Goal: Use online tool/utility

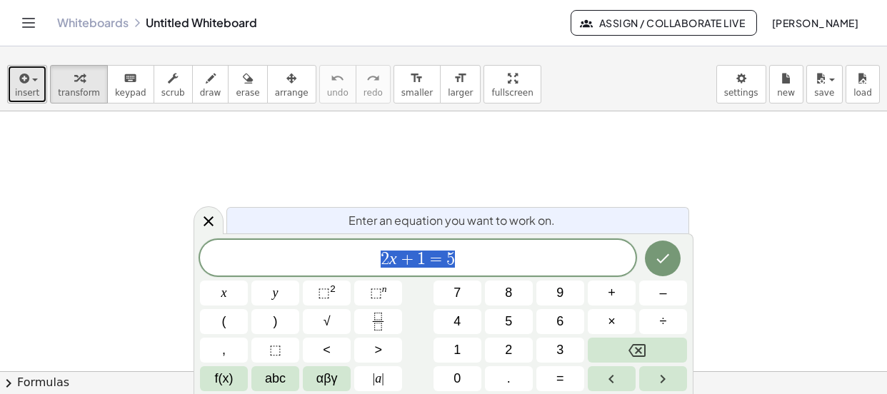
drag, startPoint x: 0, startPoint y: 0, endPoint x: 30, endPoint y: 82, distance: 87.4
click at [30, 82] on div "button" at bounding box center [27, 77] width 24 height 17
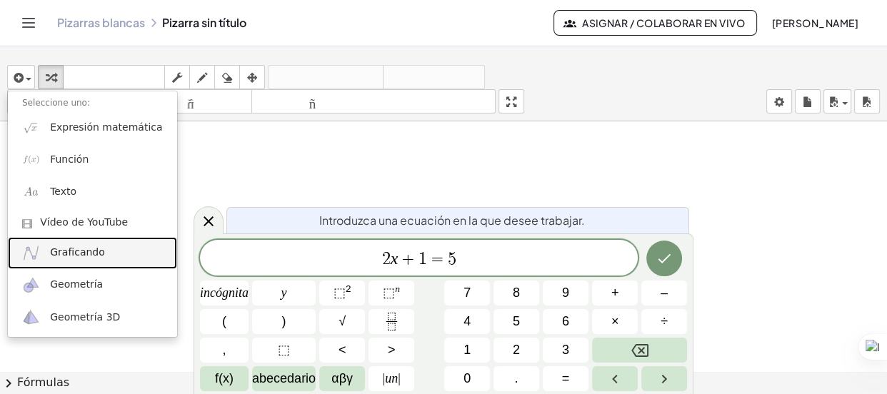
click at [70, 257] on font "Graficando" at bounding box center [77, 251] width 55 height 11
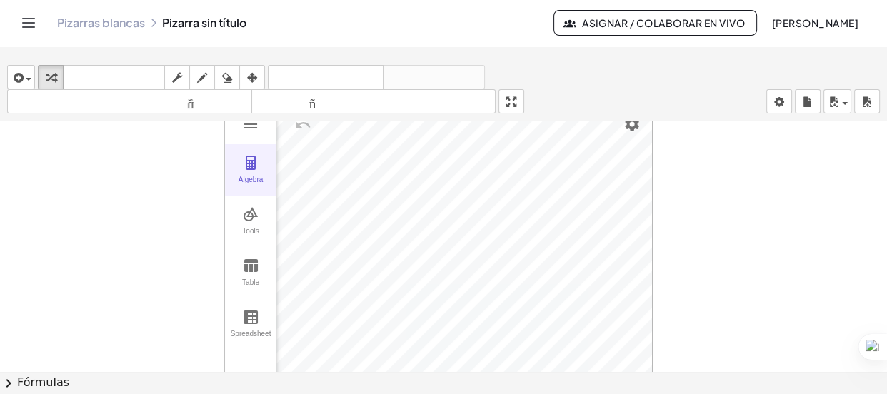
click at [249, 163] on img "Graphing Calculator" at bounding box center [250, 162] width 17 height 17
click at [249, 211] on img "Graphing Calculator" at bounding box center [250, 214] width 17 height 17
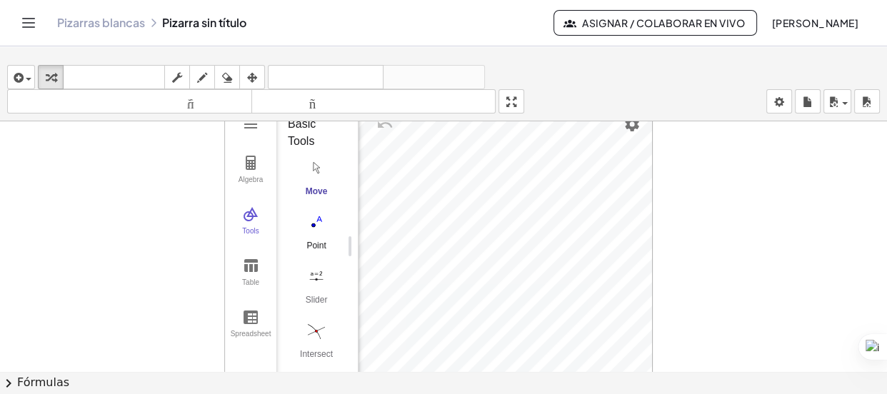
click at [317, 221] on img "Point. Select position or line, function, or curve" at bounding box center [316, 222] width 57 height 23
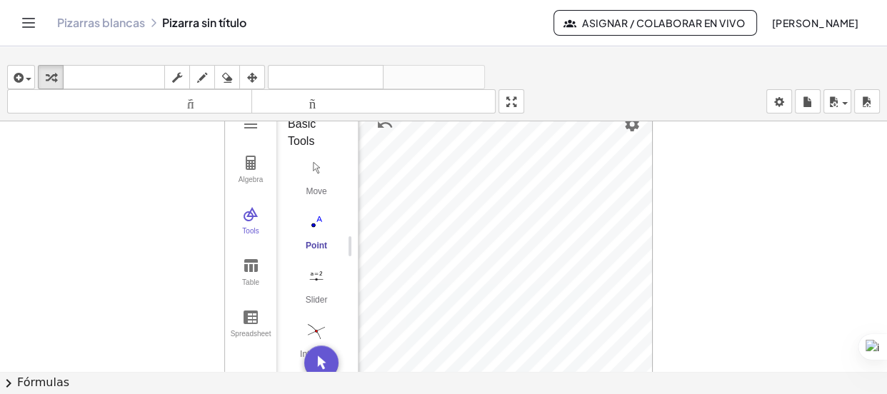
drag, startPoint x: 266, startPoint y: 154, endPoint x: 36, endPoint y: 150, distance: 230.7
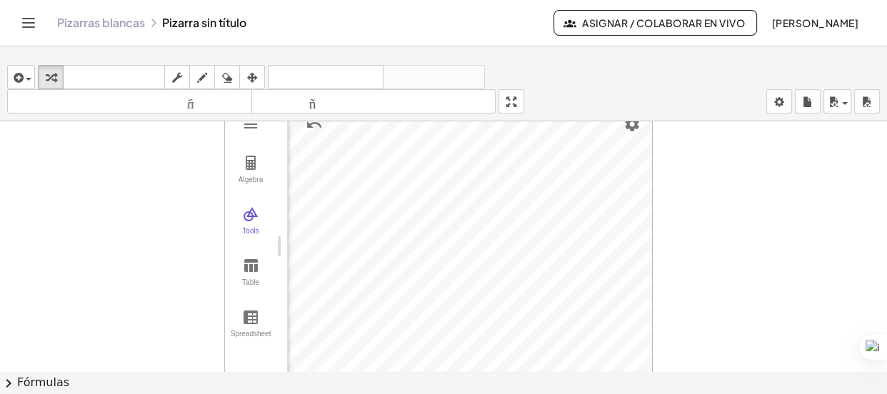
drag, startPoint x: 355, startPoint y: 181, endPoint x: 171, endPoint y: 201, distance: 184.5
click at [250, 216] on img "Graphing Calculator" at bounding box center [250, 214] width 17 height 17
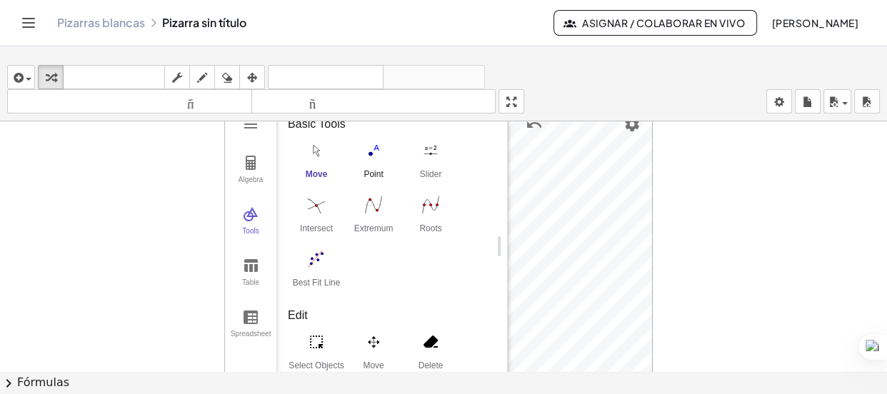
click at [373, 155] on img "Point. Select position or line, function, or curve" at bounding box center [373, 150] width 57 height 23
click at [251, 138] on div "Algebra Tools Table Spreadsheet" at bounding box center [250, 246] width 51 height 284
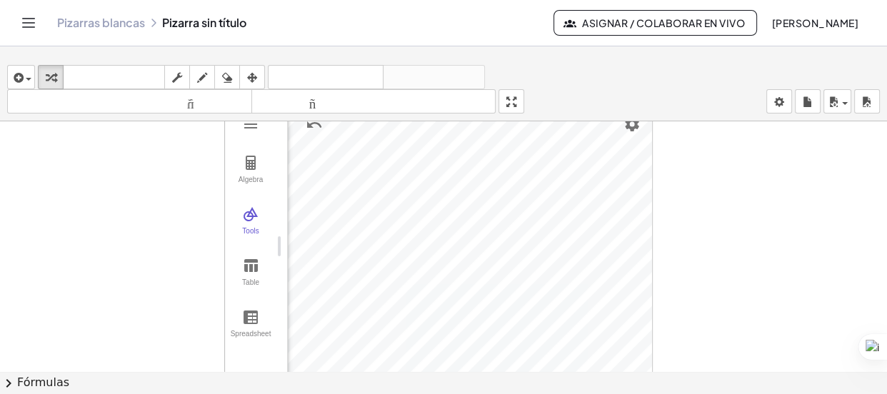
drag, startPoint x: 503, startPoint y: 285, endPoint x: 277, endPoint y: 274, distance: 226.7
click at [256, 214] on img "Graphing Calculator" at bounding box center [250, 214] width 17 height 17
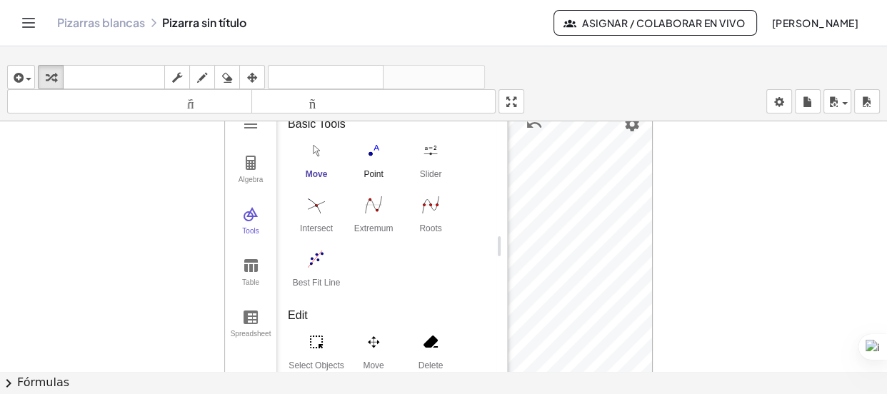
click at [375, 156] on img "Point. Select position or line, function, or curve" at bounding box center [373, 150] width 57 height 23
click at [511, 181] on div "insertar Seleccione uno: Expresión matemática Función Texto Vídeo de YouTube Gr…" at bounding box center [443, 226] width 887 height 336
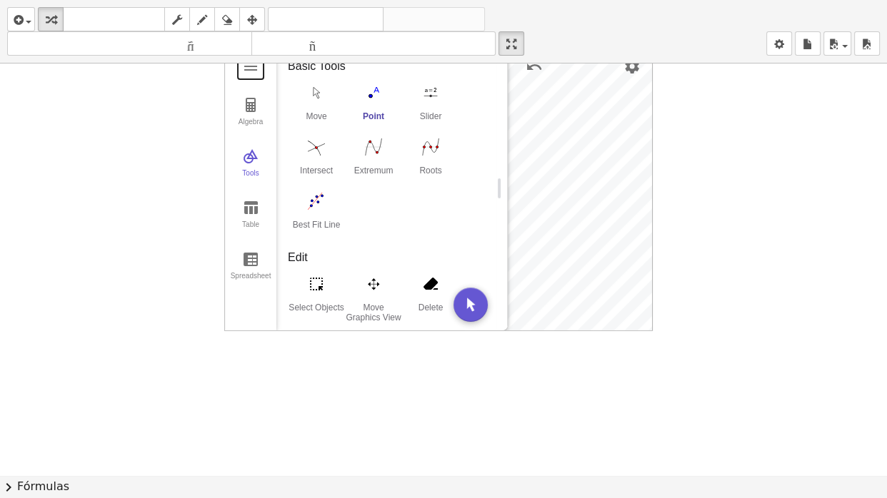
drag, startPoint x: 251, startPoint y: 75, endPoint x: 29, endPoint y: 117, distance: 226.8
click at [29, 117] on div "Algebra Tools Table Spreadsheet A = (4, 2) B = (1, -1) Input… GeoGebra Graphing…" at bounding box center [443, 476] width 887 height 824
drag, startPoint x: 319, startPoint y: 71, endPoint x: 0, endPoint y: 156, distance: 329.7
click at [0, 156] on div "Algebra Tools Table Spreadsheet A = (4, 2) B = (1, -1) Input… GeoGebra Graphing…" at bounding box center [443, 476] width 887 height 824
click at [313, 99] on img "Move. Drag or select object" at bounding box center [316, 92] width 57 height 23
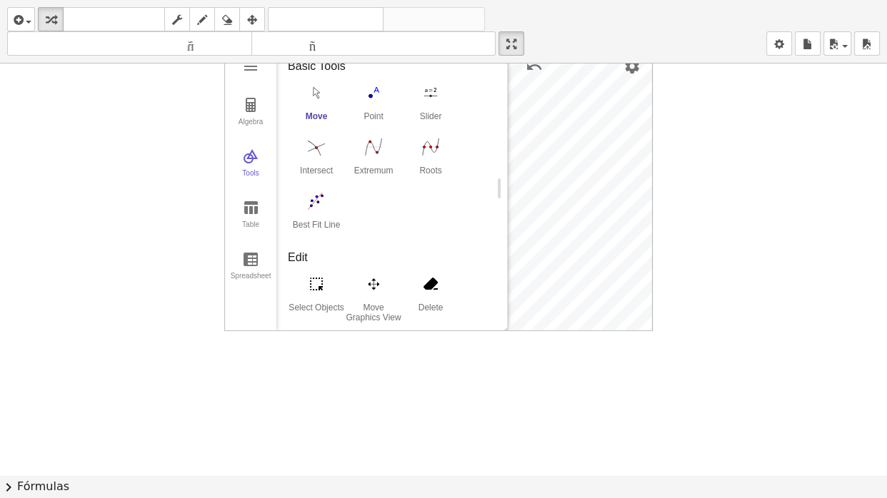
drag, startPoint x: 232, startPoint y: 74, endPoint x: 184, endPoint y: 161, distance: 99.4
click at [187, 159] on div "Algebra Tools Table Spreadsheet A = (4, 2) B = (1, -1) Input… GeoGebra Graphing…" at bounding box center [443, 476] width 887 height 824
drag, startPoint x: 518, startPoint y: 43, endPoint x: 518, endPoint y: -36, distance: 78.6
click at [518, 0] on html "Actividades matemáticas fáciles de comprender Empezar Banco de actividades Trab…" at bounding box center [443, 249] width 887 height 498
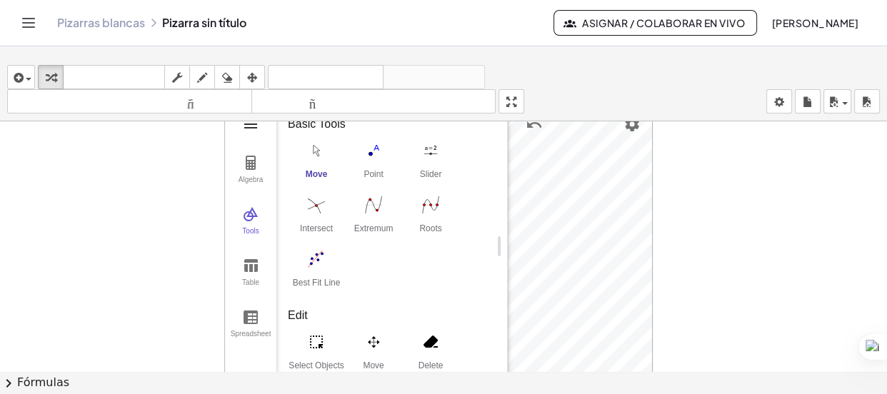
click at [254, 124] on img "Graphing Calculator" at bounding box center [250, 124] width 17 height 17
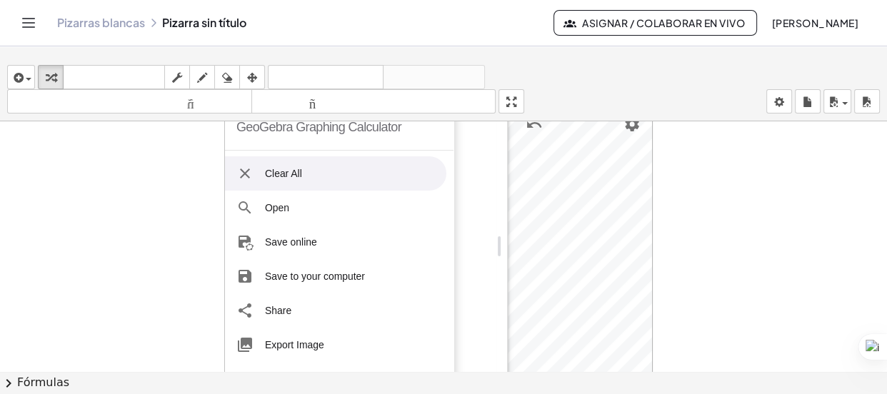
click at [246, 126] on div "GeoGebra Graphing Calculator" at bounding box center [318, 127] width 165 height 46
click at [171, 160] on div at bounding box center [443, 371] width 887 height 500
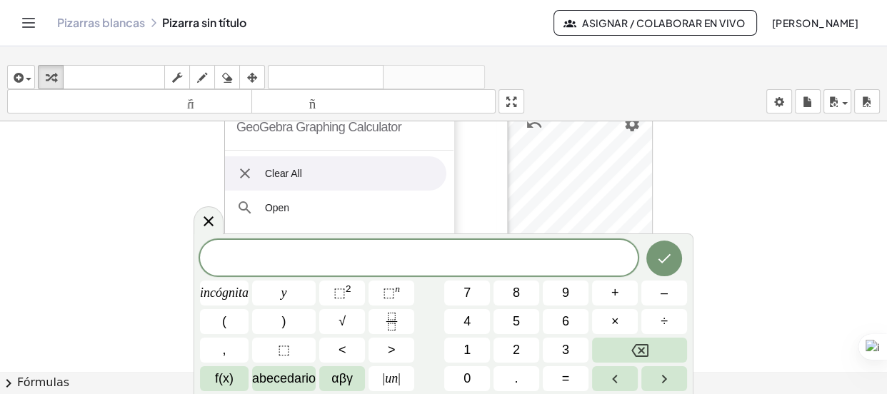
click at [161, 160] on div at bounding box center [443, 371] width 887 height 500
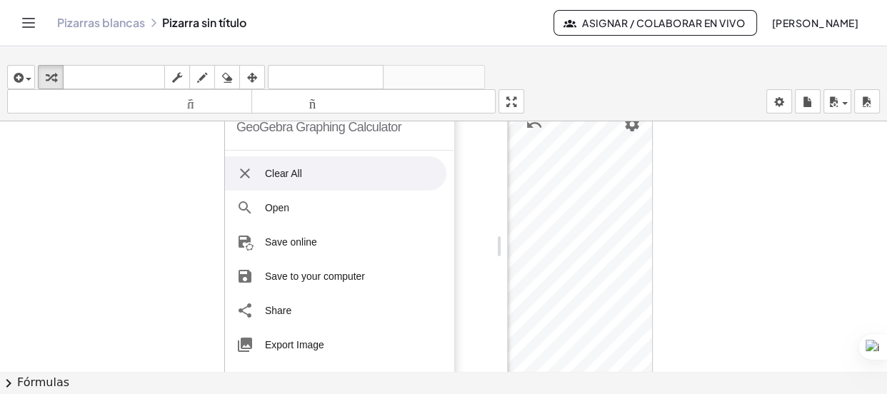
click at [473, 143] on div "Move Point Slider Intersect Extremum Roots Best Fit Line" at bounding box center [386, 220] width 197 height 163
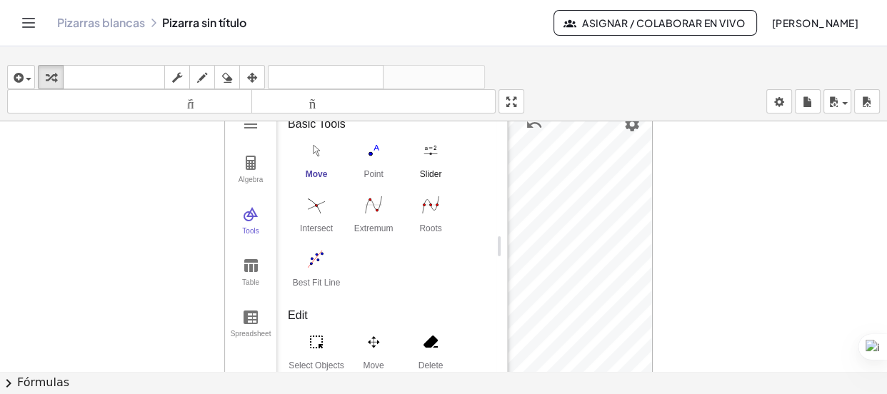
click at [456, 178] on div "Algebra Tools Table Spreadsheet A = (4, 2) B = (1, -1) Input… GeoGebra Graphing…" at bounding box center [438, 246] width 427 height 284
drag, startPoint x: 254, startPoint y: 358, endPoint x: 100, endPoint y: 342, distance: 155.1
click at [99, 342] on div "GeoGebra Graphing Calculator Clear All Open Save online Save to your computer S…" at bounding box center [443, 371] width 887 height 500
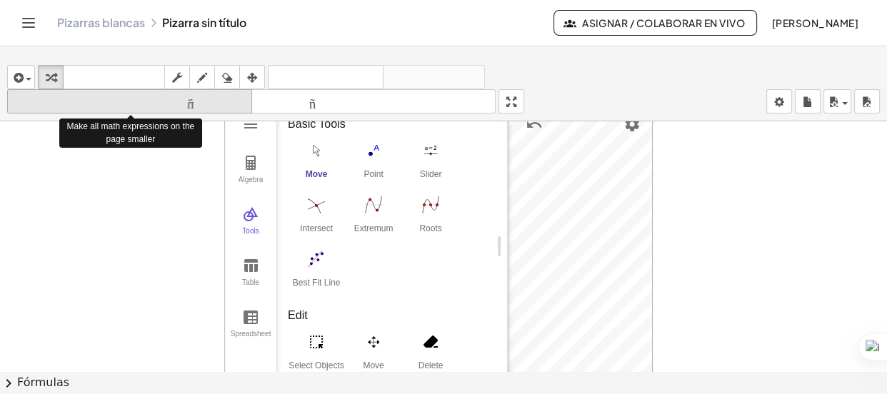
click at [138, 100] on font "tamaño_del_formato" at bounding box center [130, 102] width 238 height 14
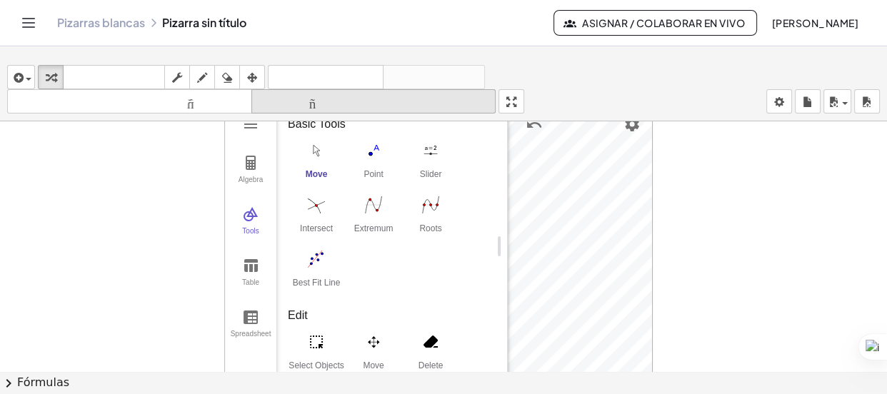
click at [301, 99] on font "tamaño_del_formato" at bounding box center [374, 102] width 238 height 14
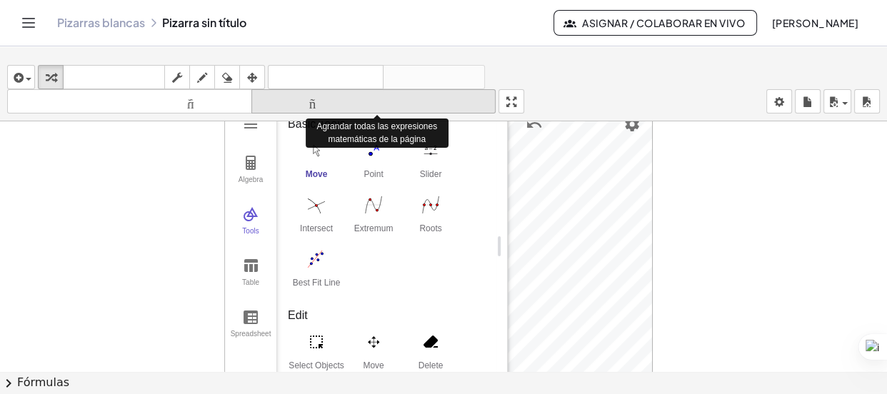
click at [301, 99] on font "tamaño_del_formato" at bounding box center [374, 102] width 238 height 14
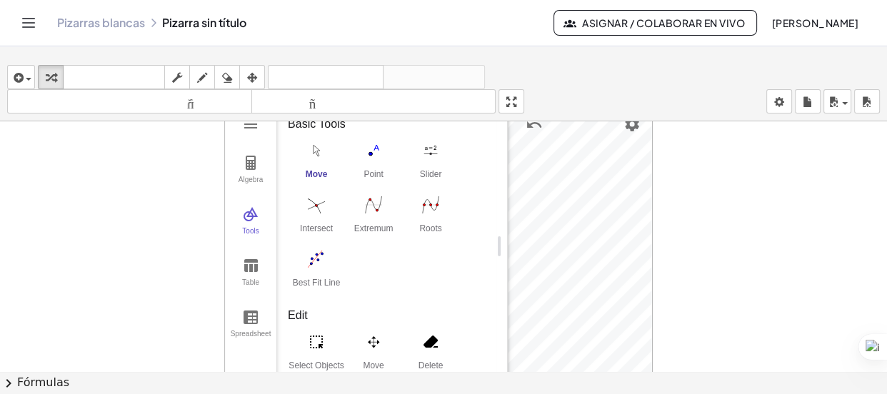
drag, startPoint x: 274, startPoint y: 146, endPoint x: 58, endPoint y: 154, distance: 215.8
click at [59, 154] on div "GeoGebra Graphing Calculator Clear All Open Save online Save to your computer S…" at bounding box center [443, 371] width 887 height 500
drag, startPoint x: 259, startPoint y: 352, endPoint x: 99, endPoint y: 340, distance: 160.4
click at [96, 342] on div "GeoGebra Graphing Calculator Clear All Open Save online Save to your computer S…" at bounding box center [443, 371] width 887 height 500
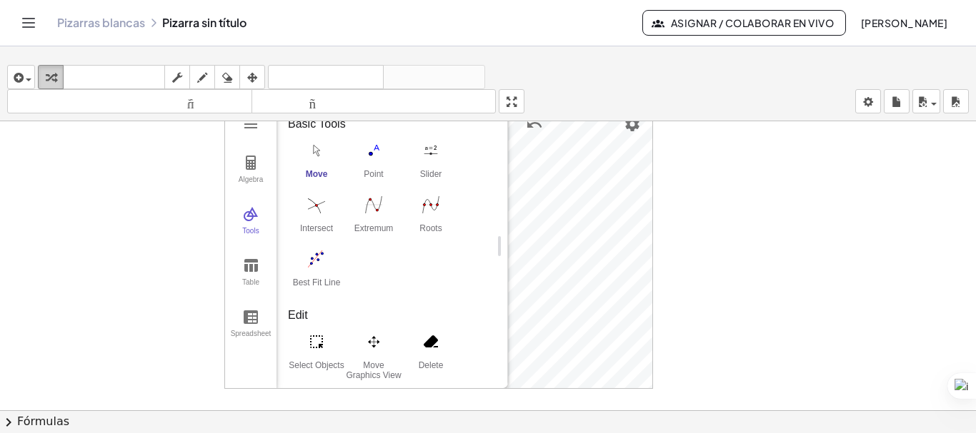
click at [44, 79] on div "button" at bounding box center [50, 77] width 19 height 17
click at [22, 78] on icon "button" at bounding box center [17, 77] width 13 height 17
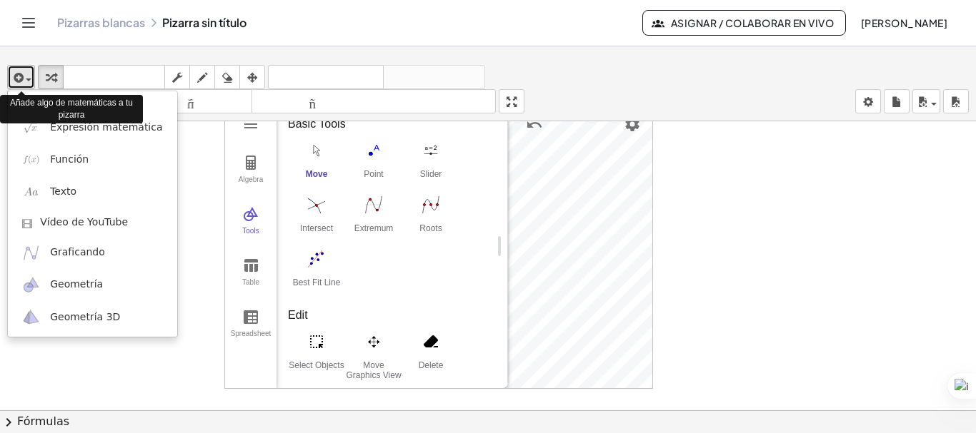
click at [22, 78] on icon "button" at bounding box center [17, 77] width 13 height 17
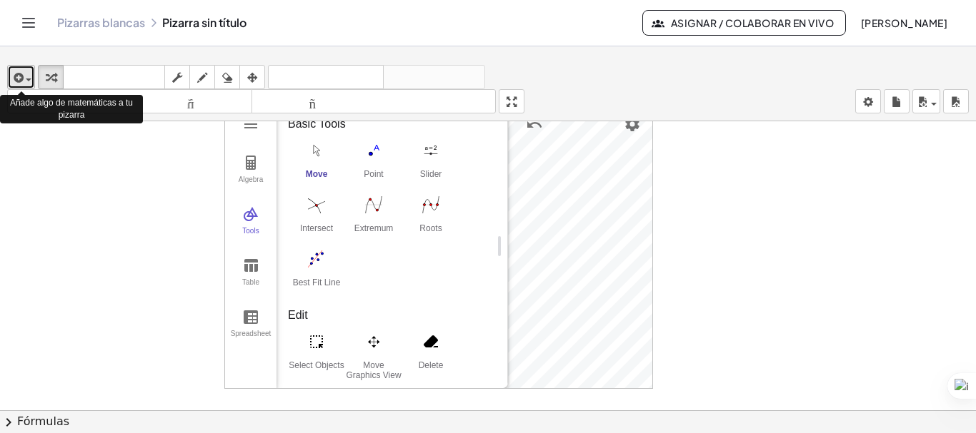
click at [22, 78] on icon "button" at bounding box center [17, 77] width 13 height 17
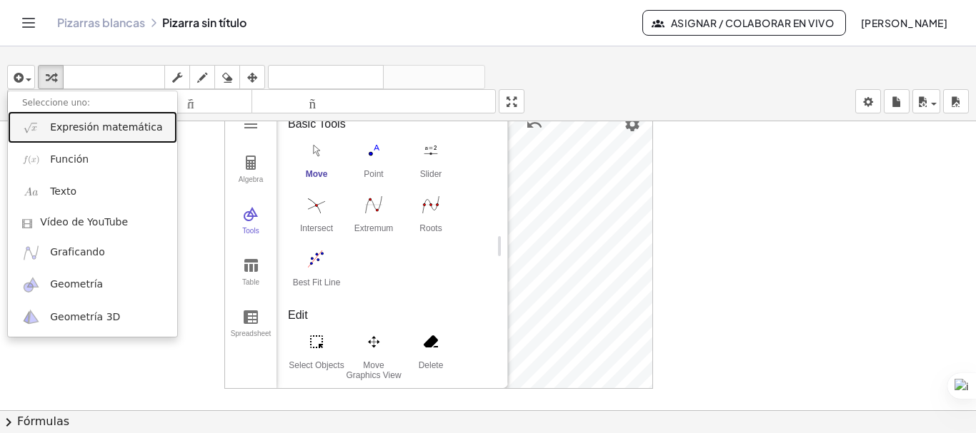
click at [57, 131] on font "Expresión matemática" at bounding box center [106, 126] width 112 height 11
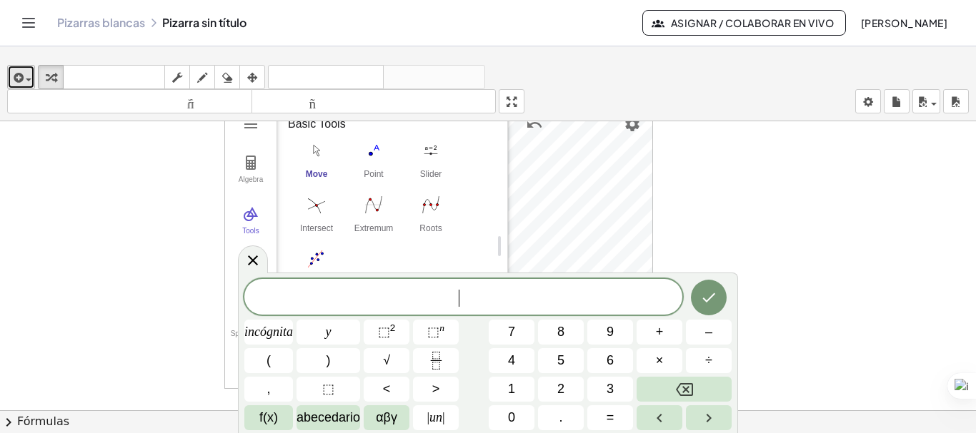
click at [21, 83] on icon "button" at bounding box center [17, 77] width 13 height 17
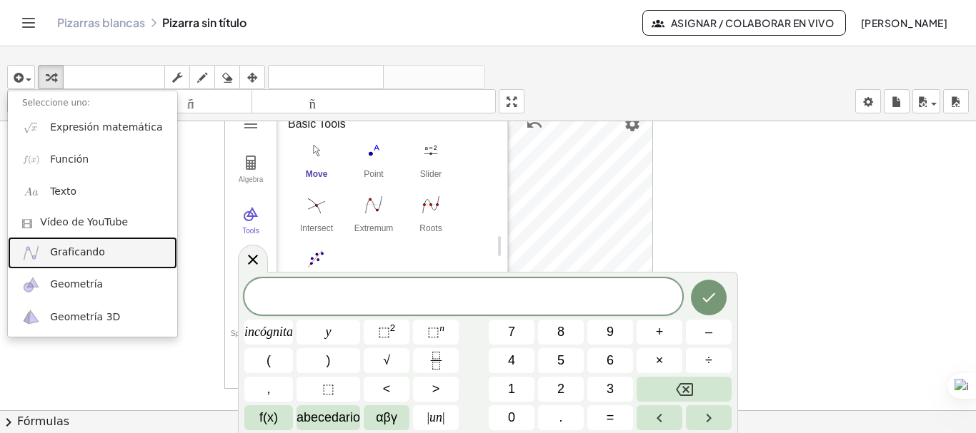
click at [93, 247] on font "Graficando" at bounding box center [77, 251] width 55 height 11
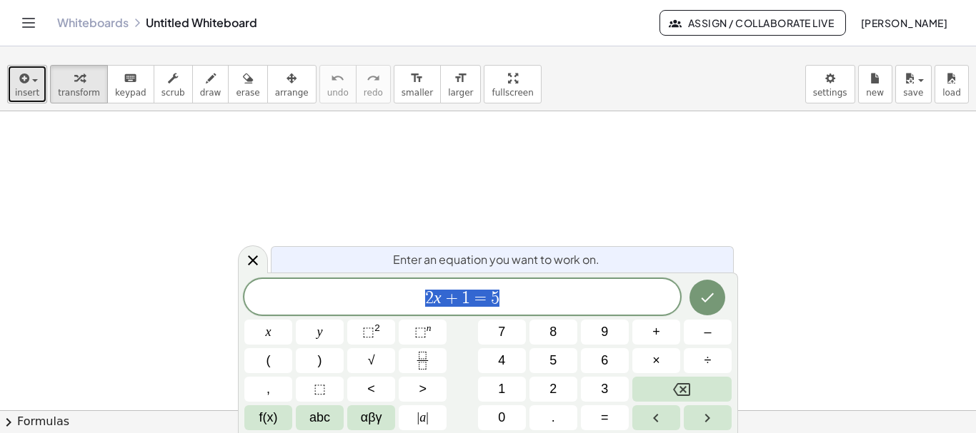
click at [27, 83] on icon "button" at bounding box center [22, 78] width 13 height 17
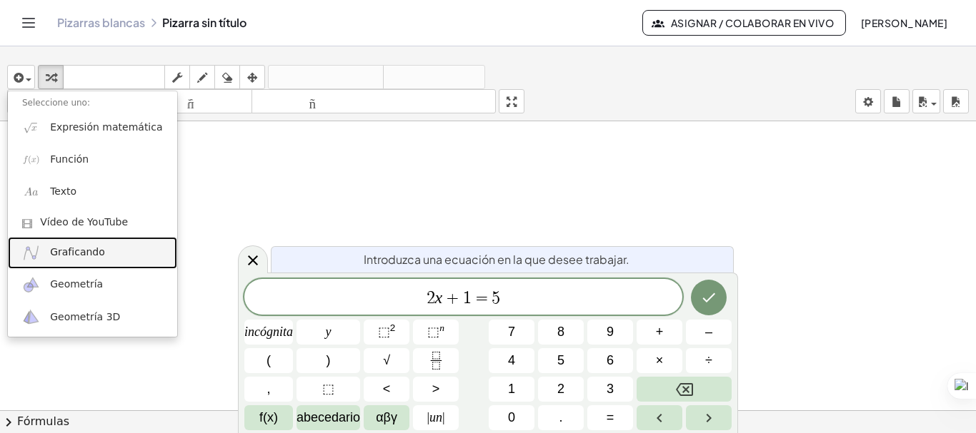
click at [116, 253] on link "Graficando" at bounding box center [92, 253] width 169 height 32
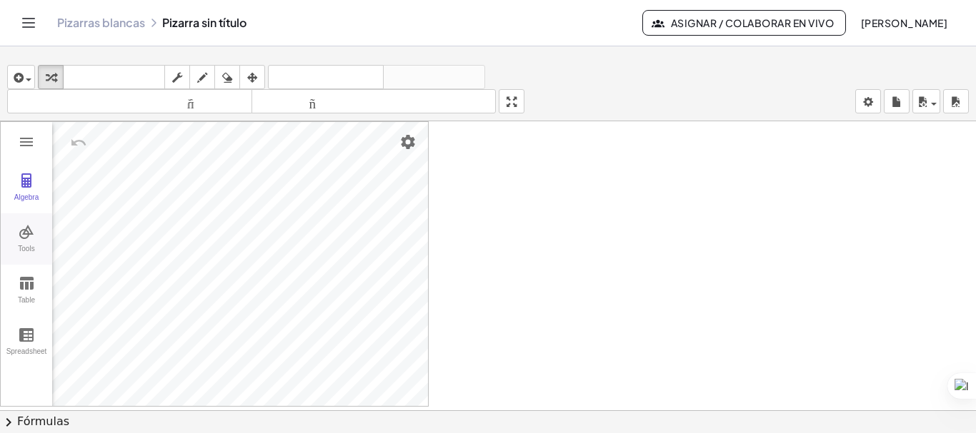
click at [29, 229] on img "Graphing Calculator" at bounding box center [26, 232] width 17 height 17
click at [93, 246] on img "Point. Select position or line, function, or curve" at bounding box center [92, 240] width 57 height 23
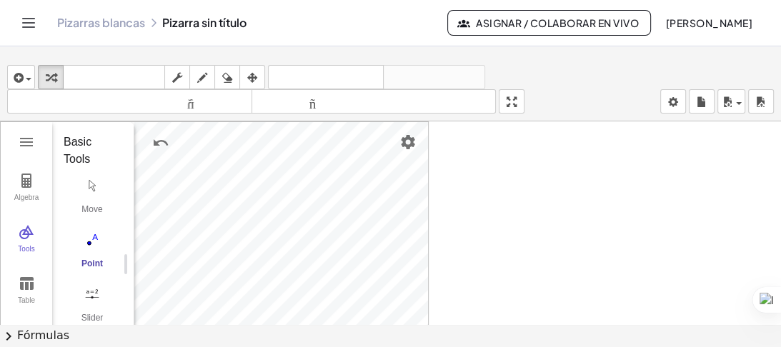
click at [514, 174] on div "insertar Seleccione uno: Expresión matemática Función Texto Vídeo de YouTube Gr…" at bounding box center [390, 202] width 781 height 289
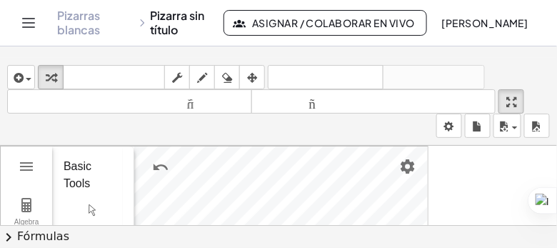
click at [481, 61] on div "insertar Seleccione uno: Expresión matemática Función Texto Vídeo de YouTube Gr…" at bounding box center [278, 102] width 557 height 88
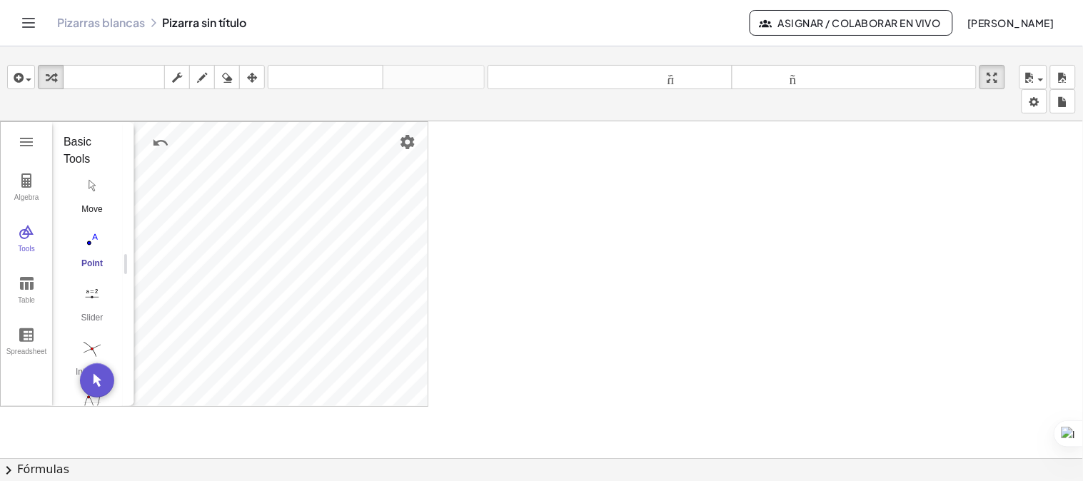
click at [93, 196] on button "Move" at bounding box center [92, 199] width 57 height 51
click at [450, 269] on div at bounding box center [541, 478] width 1083 height 714
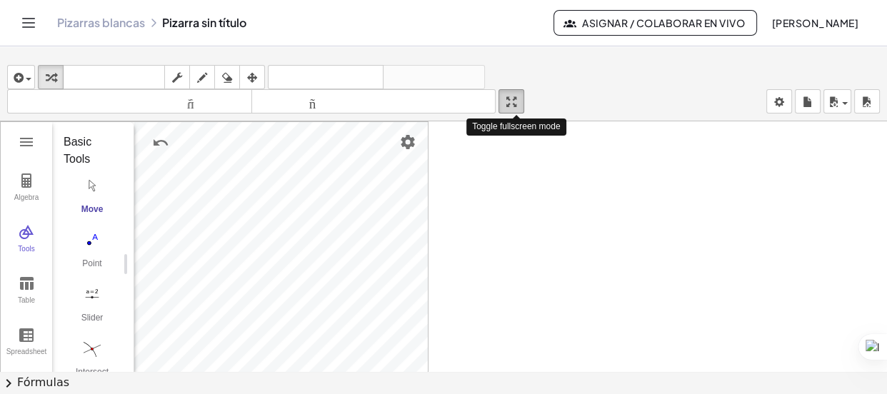
click at [524, 100] on button "pantalla completa" at bounding box center [511, 101] width 26 height 24
drag, startPoint x: 520, startPoint y: 105, endPoint x: 520, endPoint y: 184, distance: 78.6
click at [520, 184] on div "insertar Seleccione uno: Expresión matemática Función Texto Vídeo de YouTube Gr…" at bounding box center [443, 226] width 887 height 336
click at [521, 99] on div "button" at bounding box center [511, 101] width 19 height 17
